Goal: Transaction & Acquisition: Purchase product/service

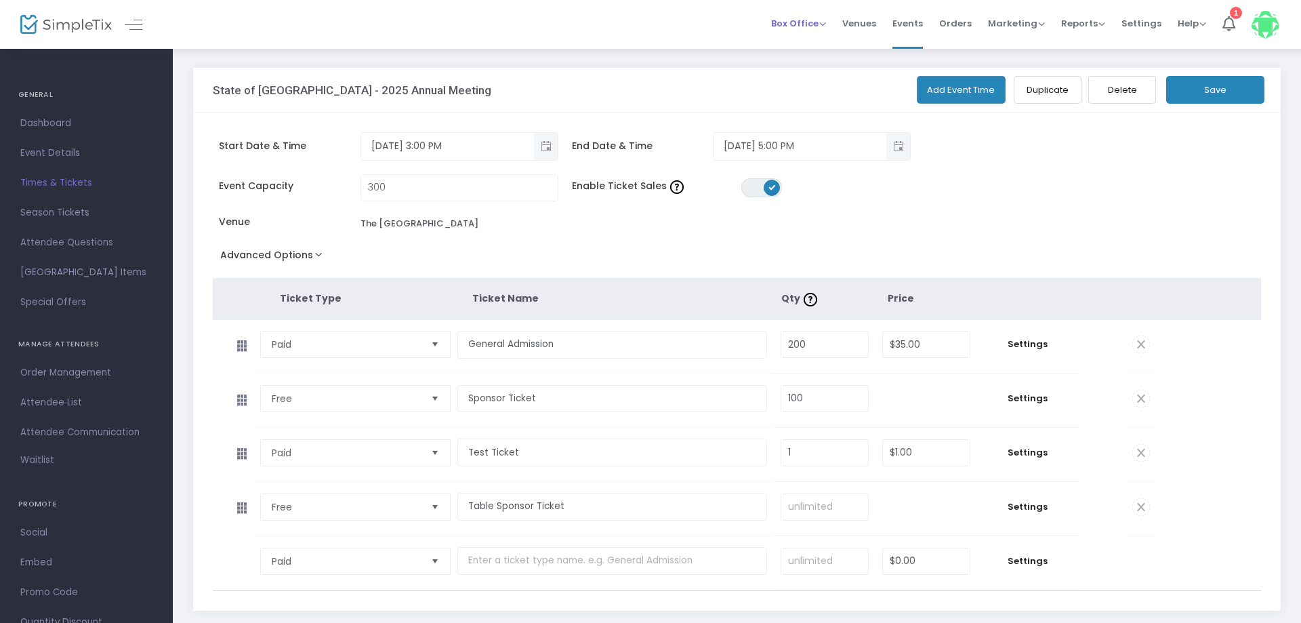
click at [803, 20] on span "Box Office" at bounding box center [798, 23] width 55 height 13
click at [819, 44] on li "Sell Tickets" at bounding box center [819, 35] width 97 height 26
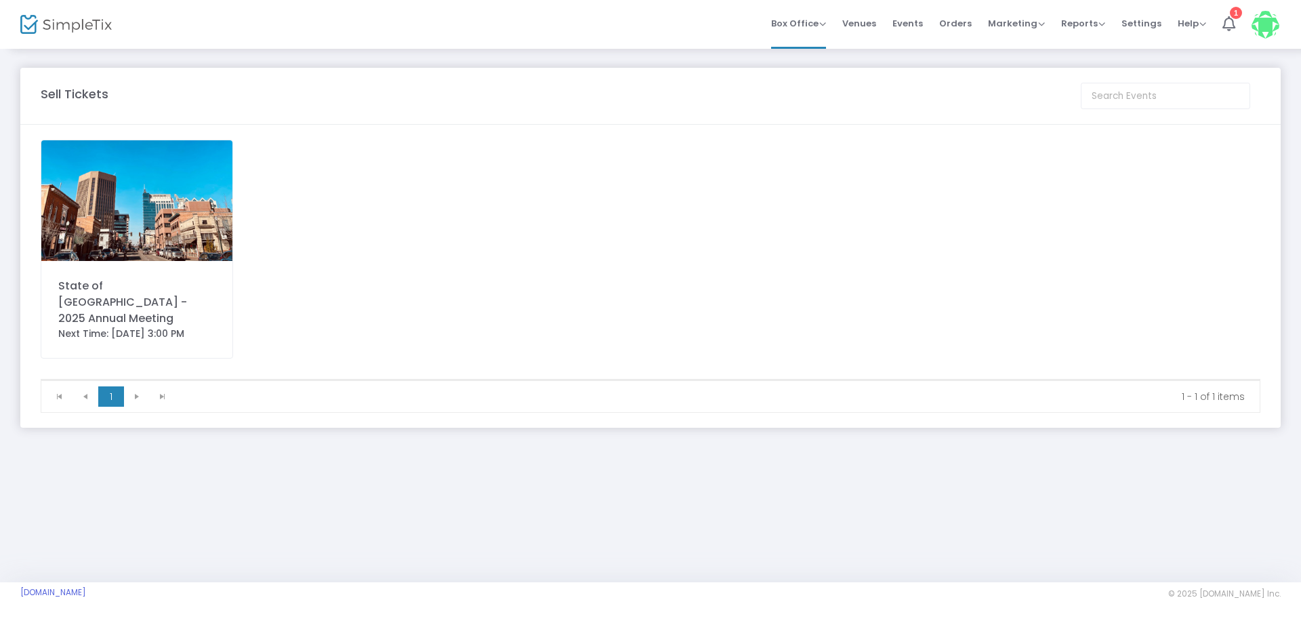
click at [135, 183] on img at bounding box center [136, 200] width 191 height 121
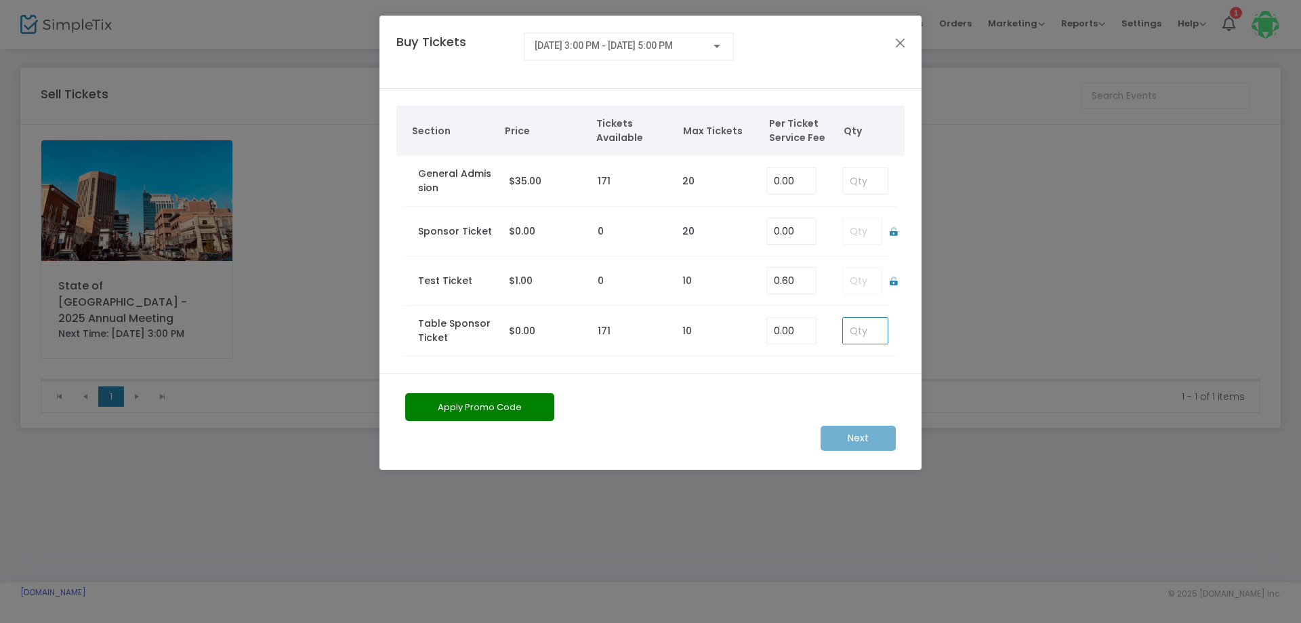
click at [857, 327] on input at bounding box center [865, 331] width 45 height 26
type input "10"
click at [848, 442] on m-button "Next" at bounding box center [858, 438] width 75 height 25
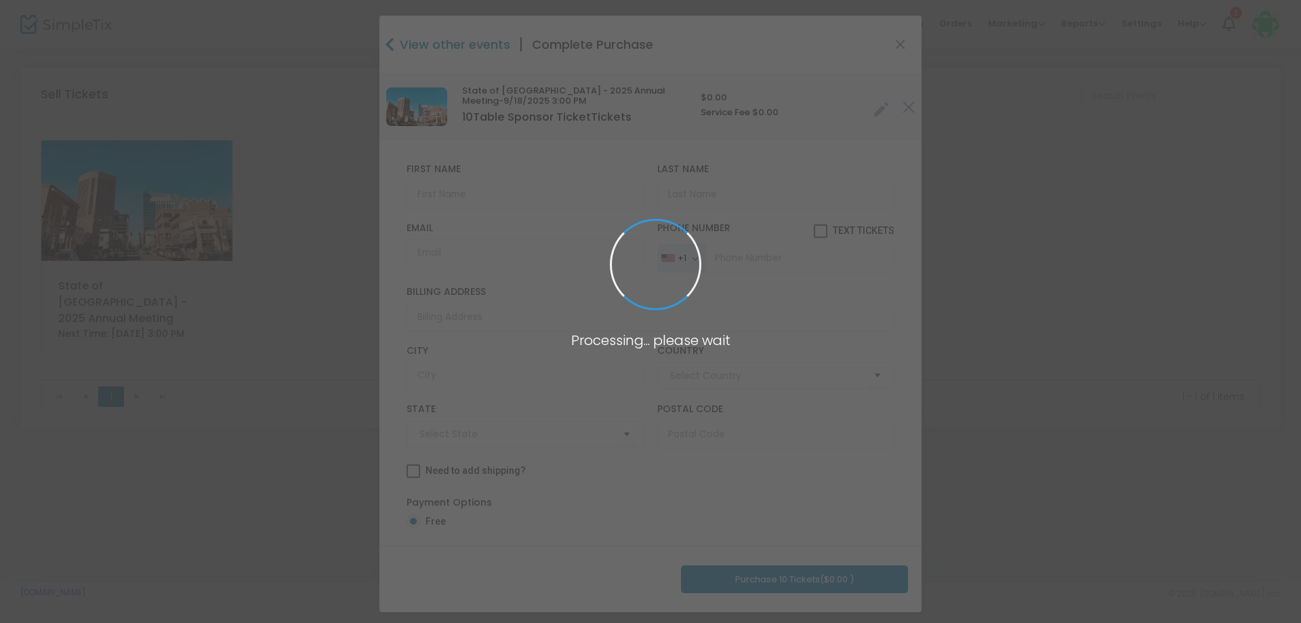
type input "[GEOGRAPHIC_DATA]"
type input "[US_STATE]"
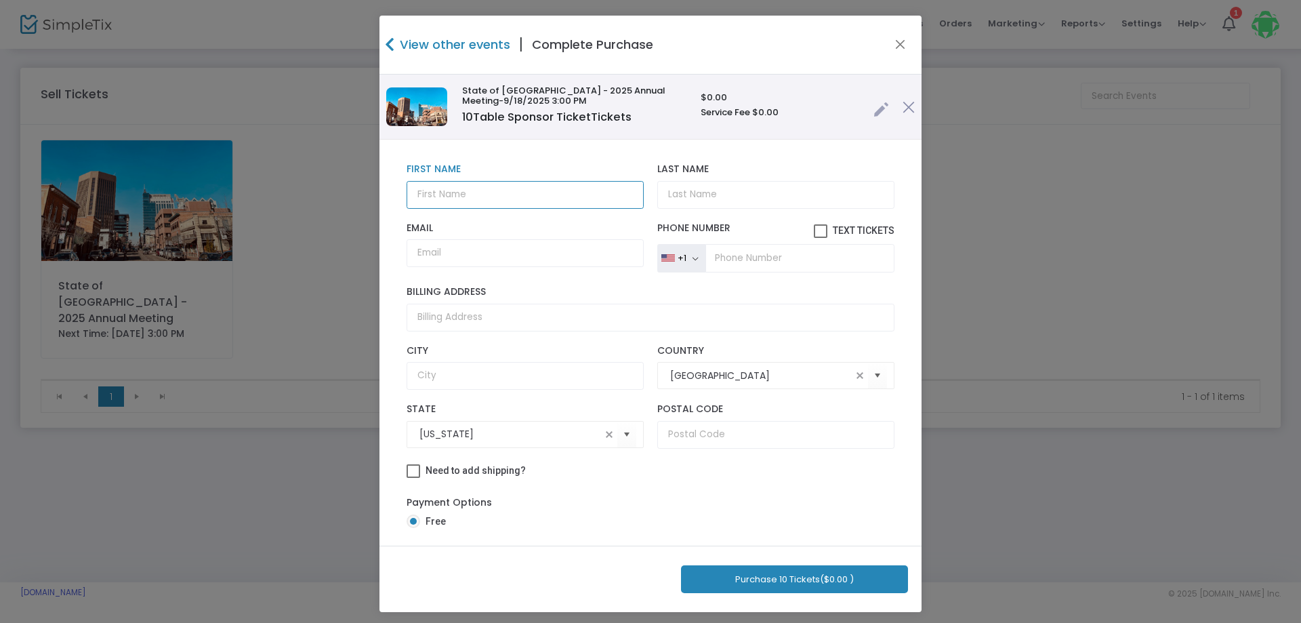
click at [460, 195] on input "text" at bounding box center [525, 195] width 237 height 28
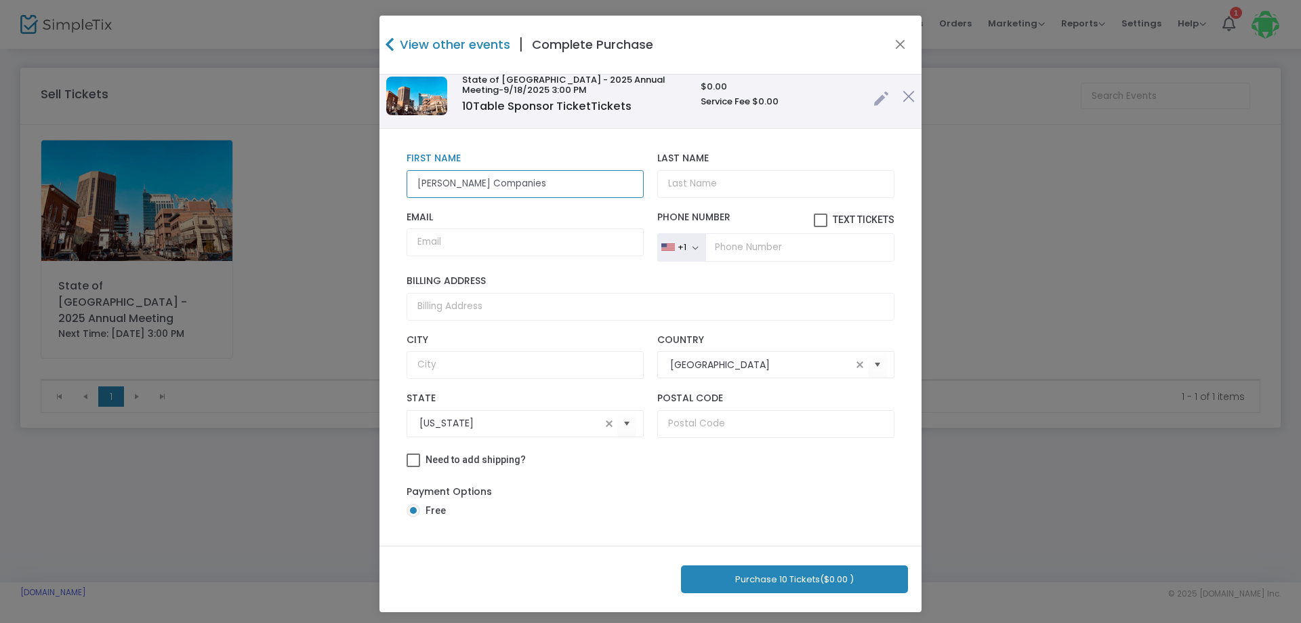
type input "[PERSON_NAME] Companies"
click at [817, 580] on button "Purchase 10 Tickets ($0.00 )" at bounding box center [794, 579] width 227 height 28
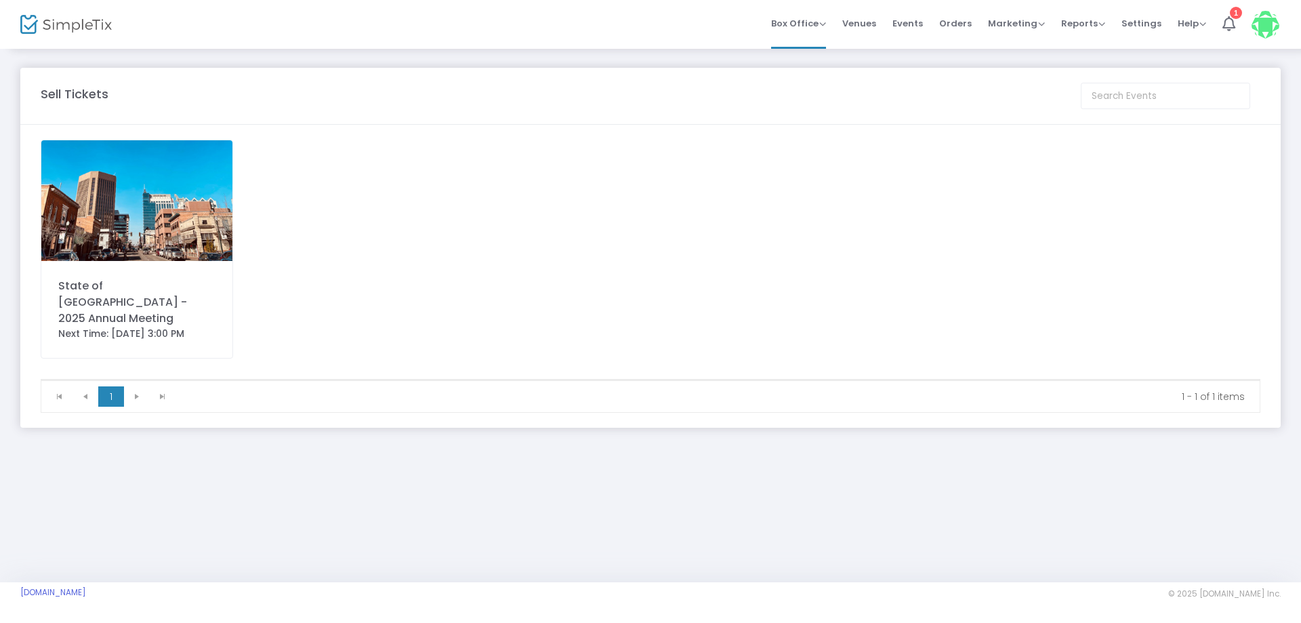
click at [66, 22] on img at bounding box center [66, 25] width 92 height 20
